Goal: Information Seeking & Learning: Learn about a topic

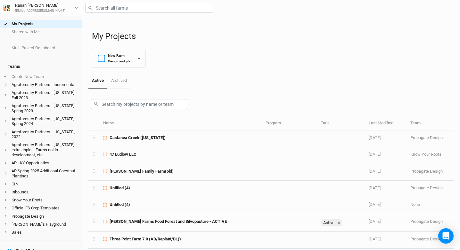
click at [129, 96] on div at bounding box center [270, 103] width 365 height 28
click at [129, 103] on input "text" at bounding box center [139, 104] width 96 height 10
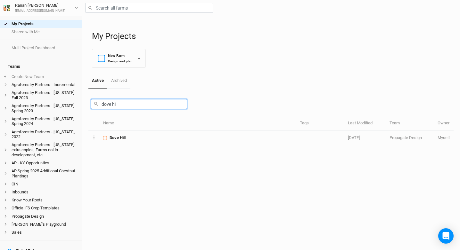
type input "dove hi"
click at [132, 149] on table "Name Tags Last Modified Team Owner Layer 1 Project Settings Duplicate Farm Lock…" at bounding box center [270, 135] width 365 height 36
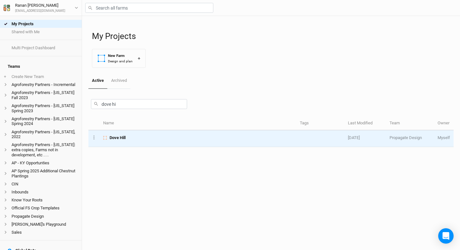
click at [132, 137] on div "Dove Hill" at bounding box center [197, 138] width 189 height 6
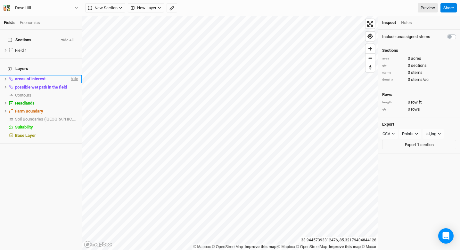
click at [73, 75] on span "hide" at bounding box center [73, 79] width 8 height 8
click at [74, 83] on span "hide" at bounding box center [73, 87] width 8 height 8
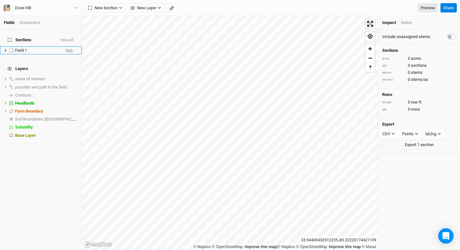
click at [69, 47] on span "hide" at bounding box center [69, 50] width 7 height 8
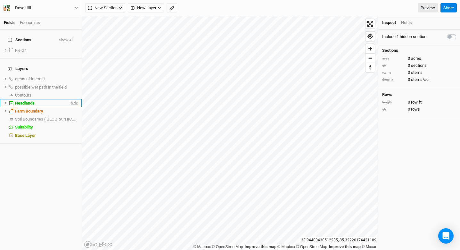
click at [71, 99] on span "hide" at bounding box center [73, 103] width 8 height 8
click at [373, 67] on span "Reset bearing to north" at bounding box center [370, 67] width 11 height 10
click at [372, 40] on span "Find my location" at bounding box center [369, 36] width 9 height 9
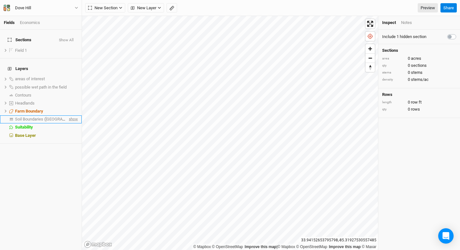
click at [72, 116] on span "show" at bounding box center [73, 120] width 10 height 8
click at [28, 117] on span "Soil Boundaries ([GEOGRAPHIC_DATA])" at bounding box center [51, 119] width 73 height 5
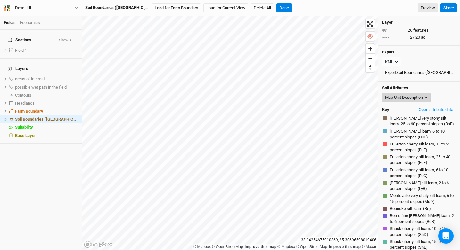
click at [403, 96] on div "Map Unit Description" at bounding box center [404, 97] width 38 height 6
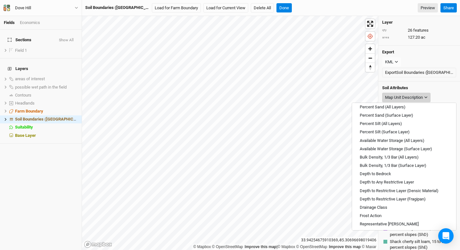
scroll to position [38, 0]
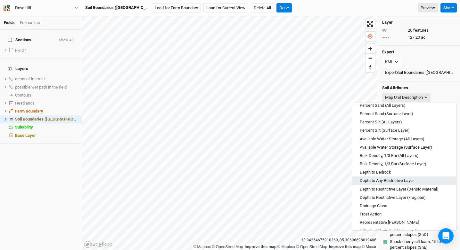
click at [380, 180] on span "Depth to Any Restrictive Layer" at bounding box center [387, 181] width 54 height 6
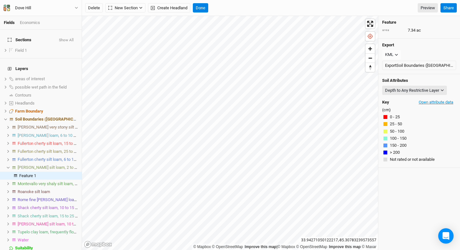
click at [435, 103] on button "Open attribute data" at bounding box center [436, 103] width 40 height 10
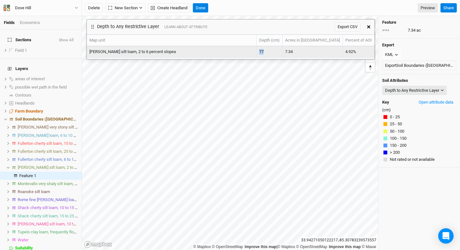
drag, startPoint x: 296, startPoint y: 52, endPoint x: 289, endPoint y: 52, distance: 6.7
click at [282, 52] on td "77" at bounding box center [269, 51] width 26 height 11
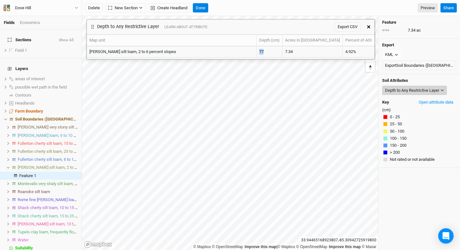
click at [393, 93] on button "Depth to Any Restrictive Layer" at bounding box center [414, 91] width 65 height 10
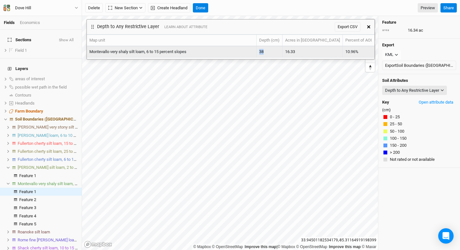
drag, startPoint x: 296, startPoint y: 53, endPoint x: 290, endPoint y: 53, distance: 5.1
click at [282, 53] on td "38" at bounding box center [269, 51] width 26 height 11
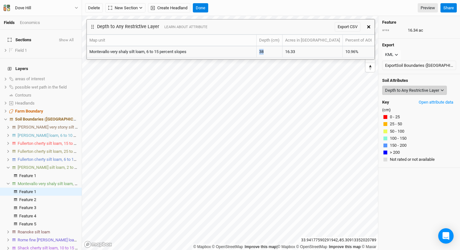
click at [409, 91] on div "Depth to Any Restrictive Layer" at bounding box center [412, 90] width 54 height 6
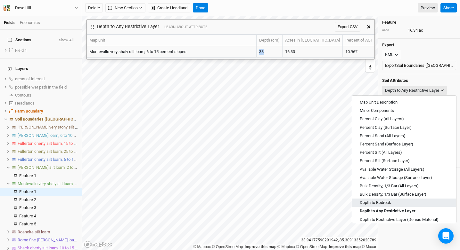
click at [377, 201] on span "Depth to Bedrock" at bounding box center [375, 203] width 31 height 6
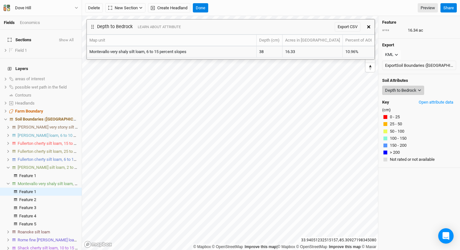
click at [411, 86] on button "Depth to Bedrock" at bounding box center [403, 91] width 42 height 10
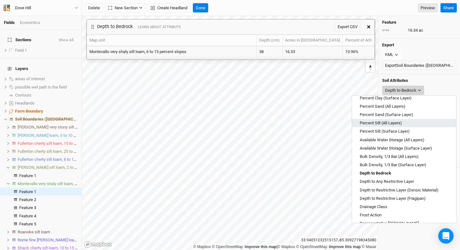
scroll to position [32, 0]
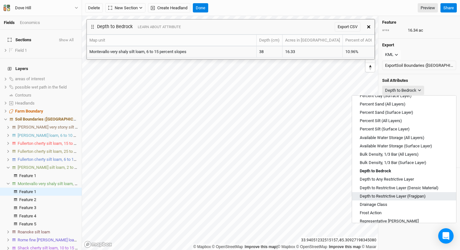
click at [394, 195] on span "Depth to Restrictive Layer (Fragipan)" at bounding box center [393, 197] width 66 height 6
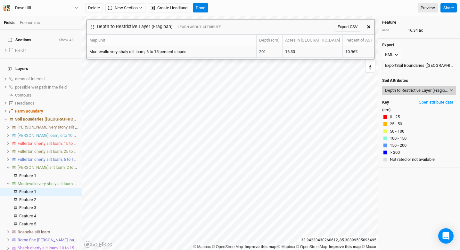
click at [399, 93] on button "Depth to Restrictive Layer (Fragipan)" at bounding box center [419, 91] width 74 height 10
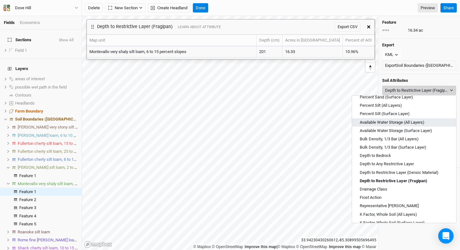
scroll to position [53, 0]
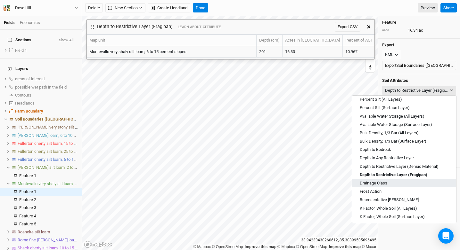
click at [381, 181] on span "Drainage Class" at bounding box center [374, 184] width 28 height 6
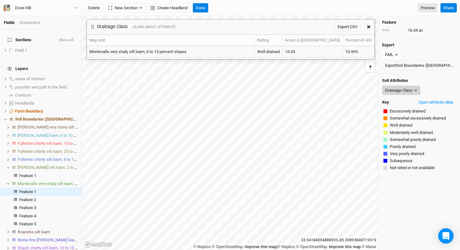
click at [394, 91] on div "Drainage Class" at bounding box center [399, 90] width 28 height 6
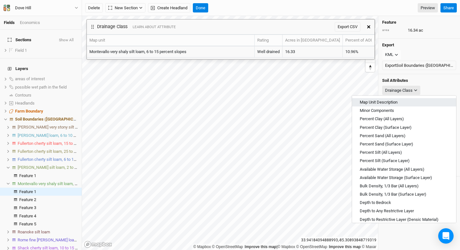
click at [390, 101] on span "Map Unit Description" at bounding box center [379, 103] width 38 height 6
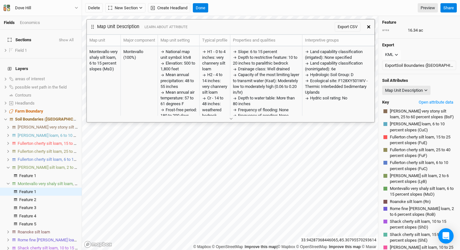
click at [368, 28] on icon "button" at bounding box center [368, 26] width 3 height 3
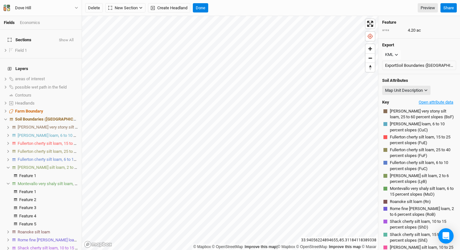
click at [422, 104] on button "Open attribute data" at bounding box center [436, 103] width 40 height 10
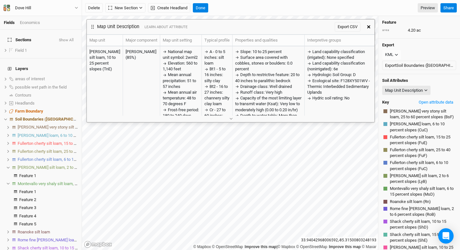
click at [236, 122] on div at bounding box center [231, 119] width 288 height 7
click at [228, 119] on button "button" at bounding box center [230, 119] width 11 height 7
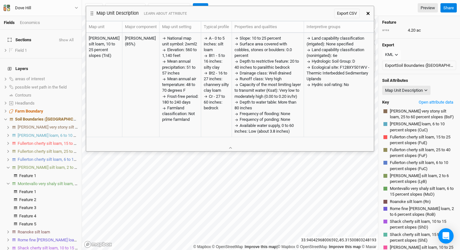
drag, startPoint x: 249, startPoint y: 26, endPoint x: 248, endPoint y: 12, distance: 13.5
click at [248, 12] on div "Map Unit Description LEARN ABOUT ATTRIBUTE Export CSV" at bounding box center [224, 13] width 276 height 15
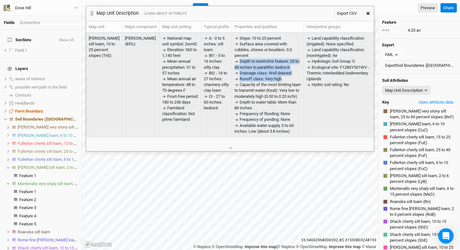
drag, startPoint x: 238, startPoint y: 60, endPoint x: 285, endPoint y: 77, distance: 49.7
click at [285, 77] on div "Slope: 10 to 25 percent Surface area covered with cobbles, stones or boulders: …" at bounding box center [267, 85] width 67 height 99
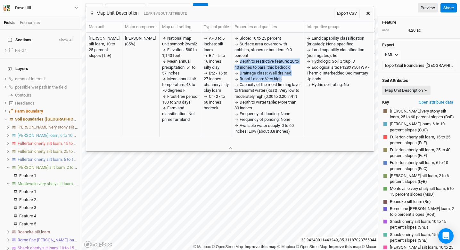
click at [369, 13] on icon "button" at bounding box center [367, 13] width 3 height 3
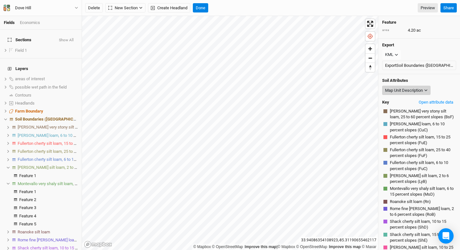
click at [411, 86] on button "Map Unit Description" at bounding box center [406, 91] width 48 height 10
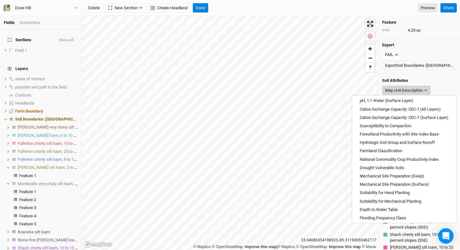
scroll to position [230, 0]
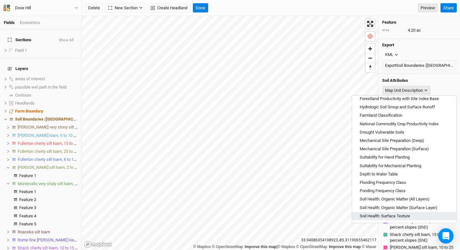
click at [387, 216] on span "Soil Health: Surface Texture" at bounding box center [385, 217] width 50 height 6
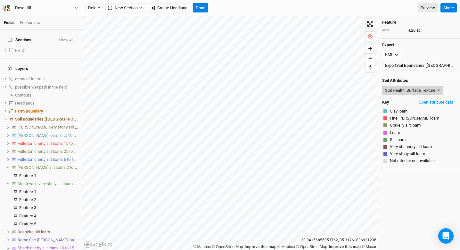
click at [401, 89] on div "Soil Health: Surface Texture" at bounding box center [410, 90] width 50 height 6
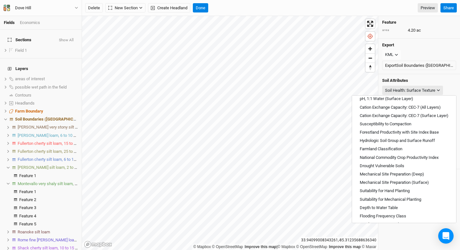
scroll to position [197, 0]
click at [397, 159] on span "National Commodity Crop Productivity Index" at bounding box center [399, 157] width 79 height 6
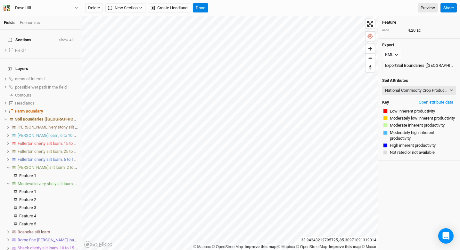
click at [410, 83] on div "Soil Attributes National Commodity Crop Productivity Index Map Unit Description…" at bounding box center [419, 117] width 82 height 87
click at [410, 93] on div "National Commodity Crop Productivity Index" at bounding box center [416, 90] width 63 height 6
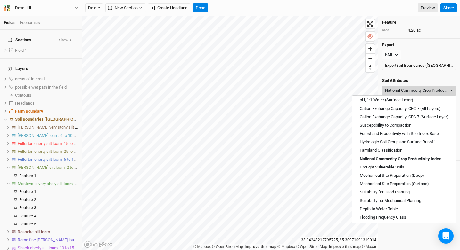
scroll to position [197, 0]
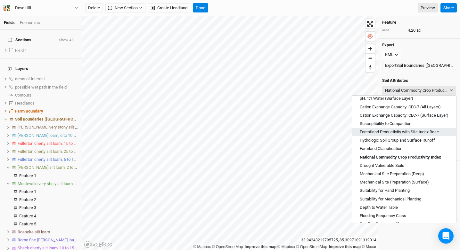
click at [393, 132] on span "Forestland Productivity with Site Index Base" at bounding box center [399, 132] width 79 height 6
